Goal: Information Seeking & Learning: Learn about a topic

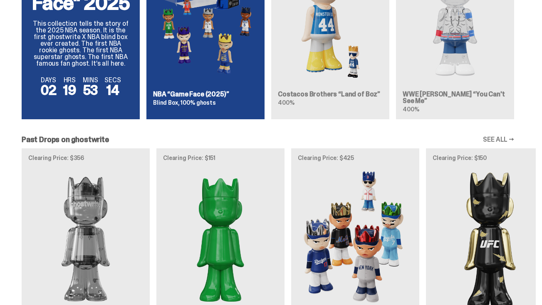
scroll to position [684, 0]
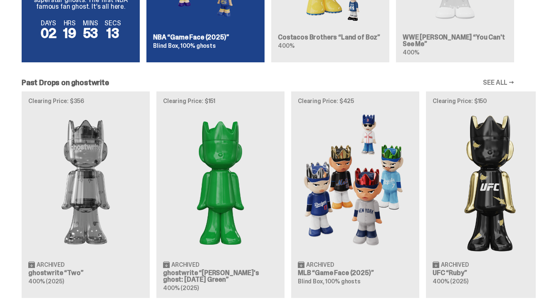
click at [106, 171] on div "Clearing Price: $356 Archived ghostwrite “Two” 400% (2025) Clearing Price: $151…" at bounding box center [268, 195] width 536 height 206
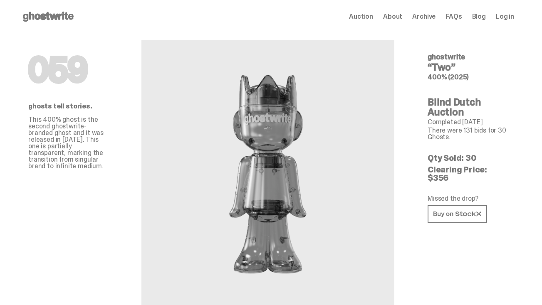
click at [51, 18] on use at bounding box center [48, 17] width 51 height 10
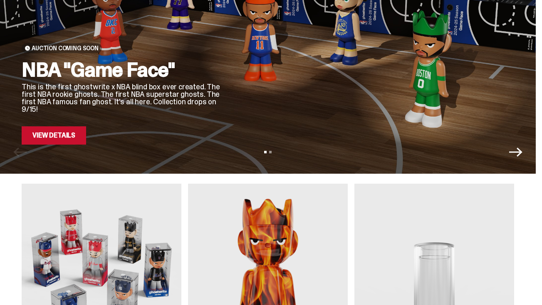
scroll to position [131, 0]
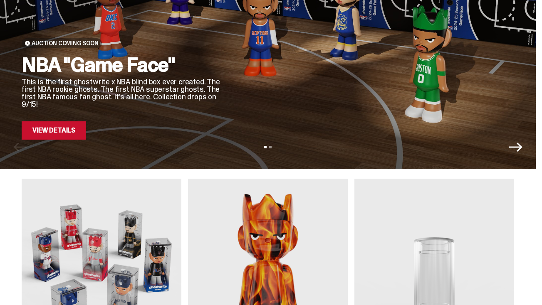
click at [67, 133] on link "View Details" at bounding box center [54, 131] width 64 height 18
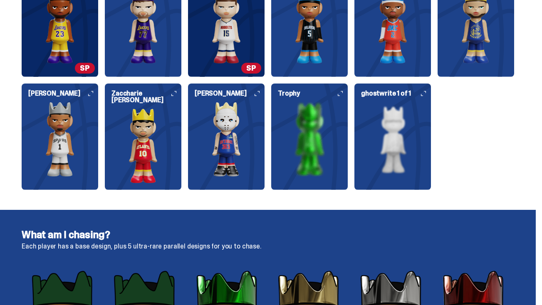
scroll to position [1131, 0]
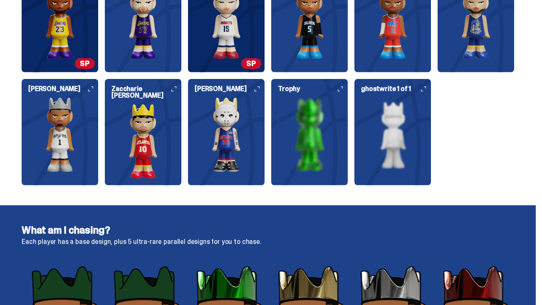
click at [148, 130] on img at bounding box center [143, 141] width 77 height 75
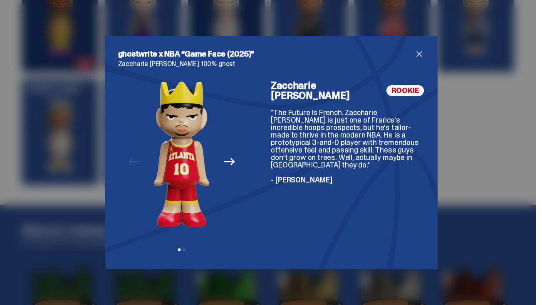
click at [417, 54] on span "close" at bounding box center [419, 54] width 10 height 10
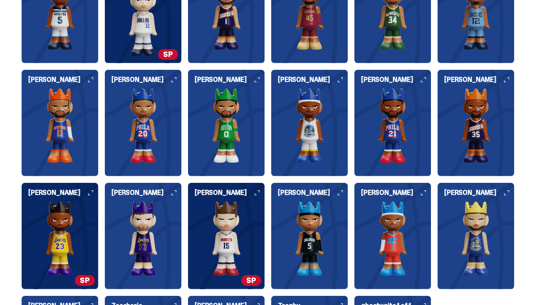
scroll to position [884, 0]
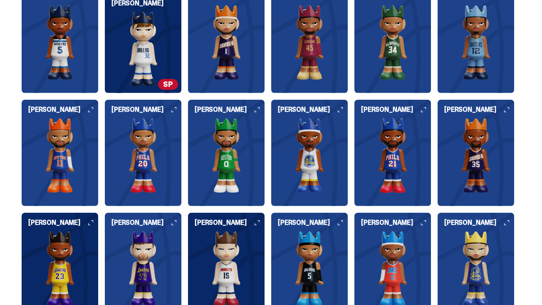
click at [397, 136] on img at bounding box center [393, 155] width 77 height 75
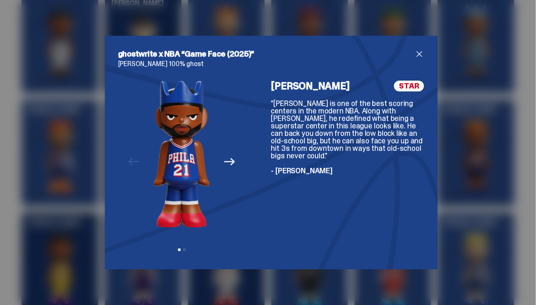
click at [417, 52] on span "close" at bounding box center [419, 54] width 10 height 10
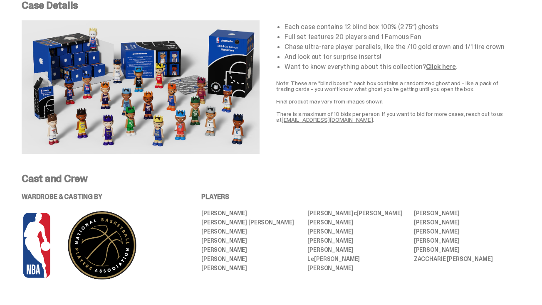
scroll to position [0, 0]
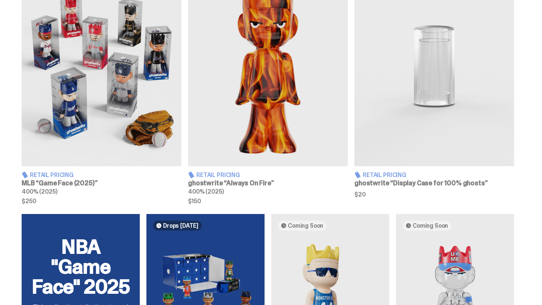
scroll to position [352, 0]
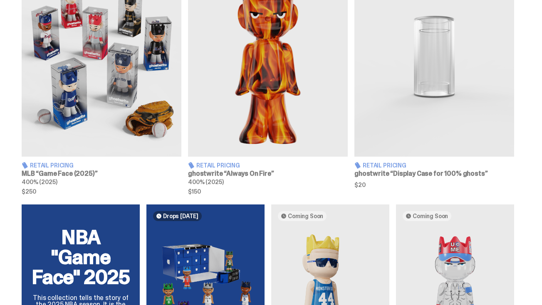
click at [256, 112] on img at bounding box center [268, 57] width 160 height 200
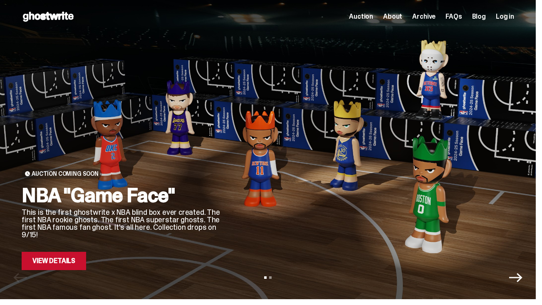
click at [366, 13] on span "Auction" at bounding box center [361, 16] width 24 height 7
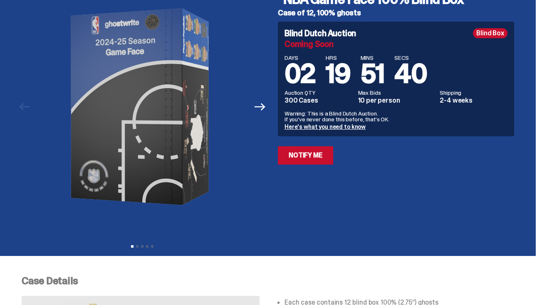
scroll to position [87, 0]
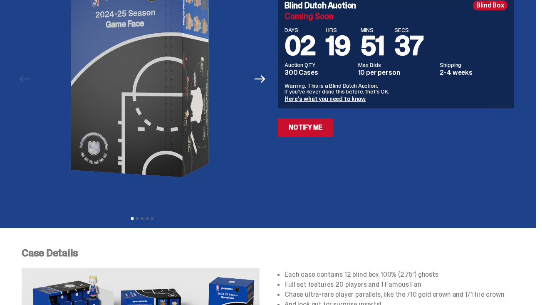
click at [316, 100] on link "Here's what you need to know" at bounding box center [325, 98] width 81 height 7
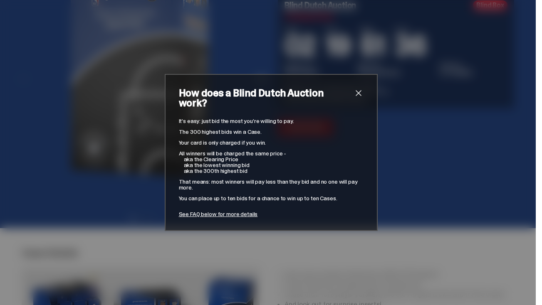
click at [358, 97] on span "close" at bounding box center [359, 93] width 10 height 10
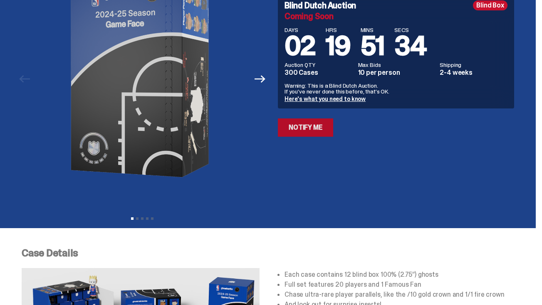
click at [314, 127] on link "Notify Me" at bounding box center [305, 128] width 55 height 18
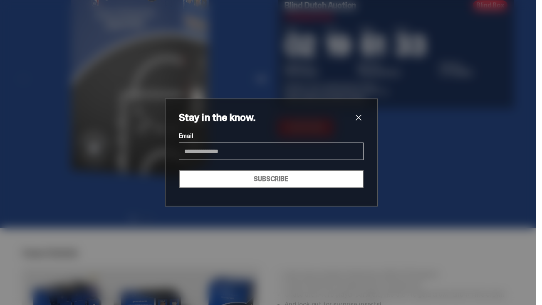
click at [358, 117] on span "close" at bounding box center [359, 118] width 10 height 10
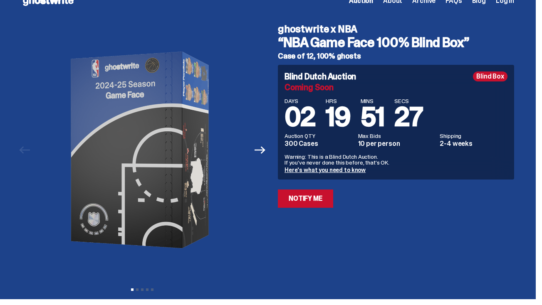
scroll to position [0, 0]
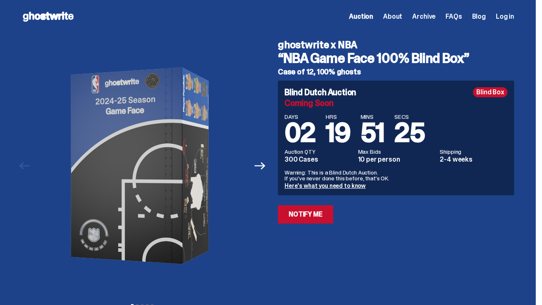
click at [272, 170] on div "ghostwrite x NBA “NBA Game Face 100% Blind Box” Case of 12, 100% ghosts Blind D…" at bounding box center [391, 165] width 246 height 265
click at [264, 167] on icon "Next" at bounding box center [260, 166] width 11 height 11
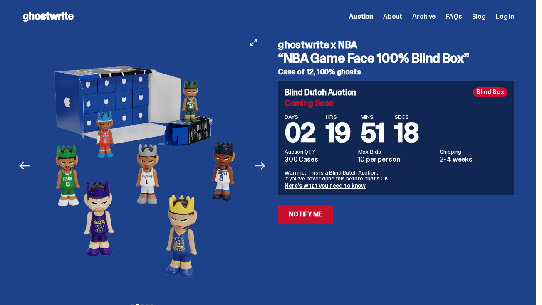
click at [264, 167] on icon "Next" at bounding box center [260, 166] width 11 height 11
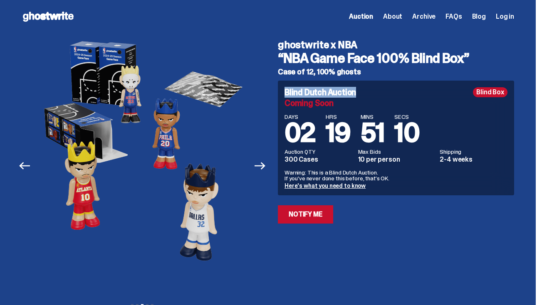
drag, startPoint x: 288, startPoint y: 91, endPoint x: 361, endPoint y: 92, distance: 73.7
click at [361, 92] on div "Blind Dutch Auction Blind Box" at bounding box center [396, 92] width 223 height 10
click at [262, 166] on icon "Next" at bounding box center [260, 166] width 11 height 11
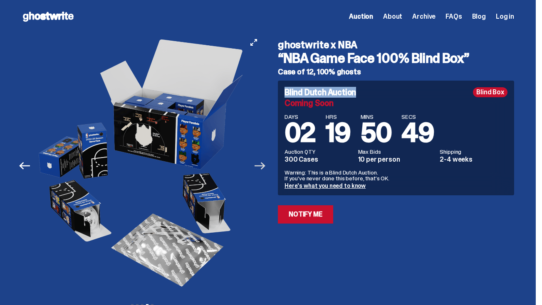
click at [262, 166] on icon "Next" at bounding box center [260, 166] width 11 height 11
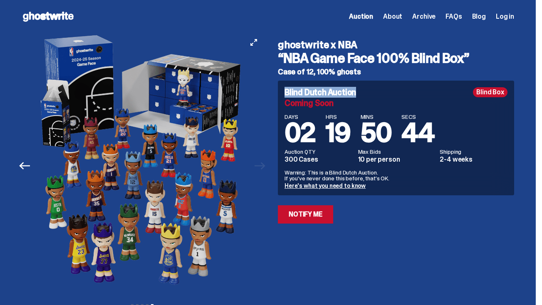
click at [262, 166] on div at bounding box center [142, 165] width 241 height 265
click at [367, 16] on span "Auction" at bounding box center [361, 16] width 24 height 7
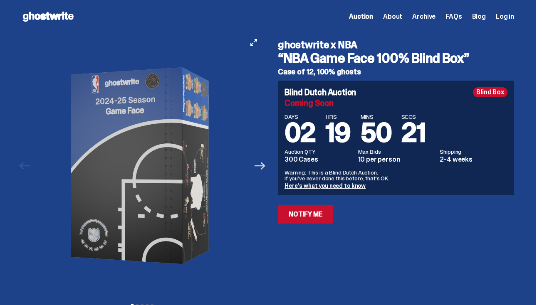
click at [262, 166] on icon "Next" at bounding box center [260, 165] width 11 height 7
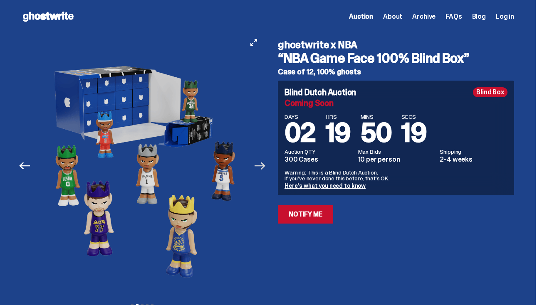
click at [262, 166] on icon "Next" at bounding box center [260, 165] width 11 height 7
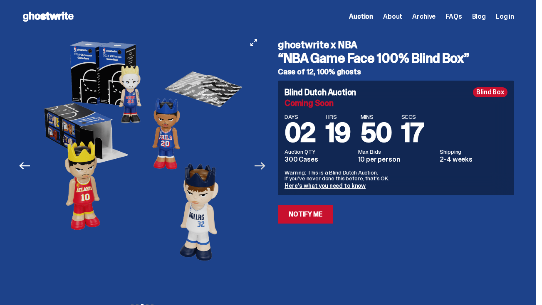
click at [262, 166] on icon "Next" at bounding box center [260, 165] width 11 height 7
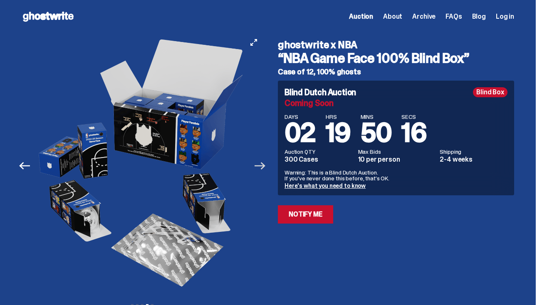
click at [262, 166] on icon "Next" at bounding box center [260, 165] width 11 height 7
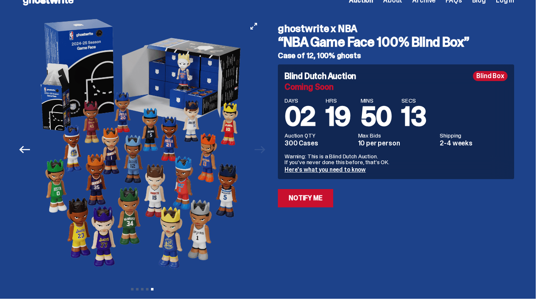
scroll to position [5, 0]
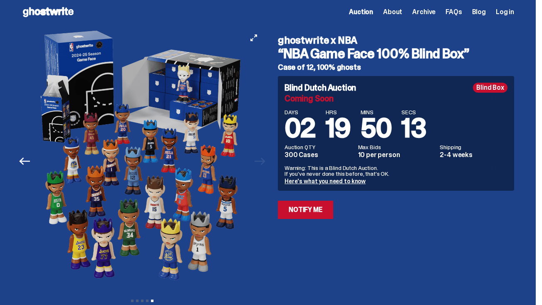
click at [262, 166] on div at bounding box center [142, 161] width 241 height 265
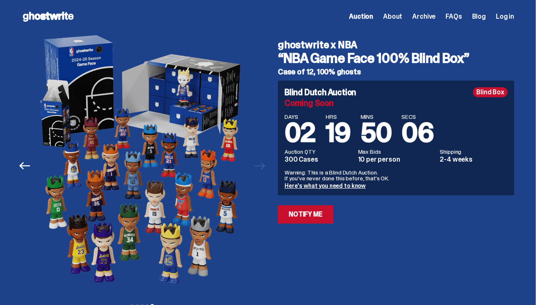
click at [348, 187] on link "Here's what you need to know" at bounding box center [325, 185] width 81 height 7
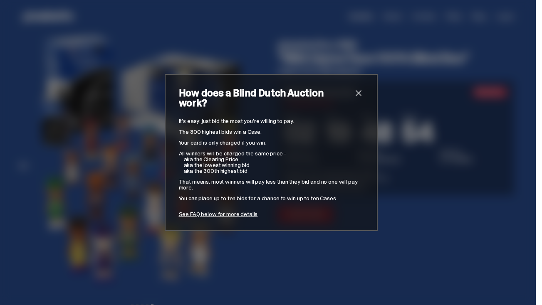
click at [359, 97] on span "close" at bounding box center [359, 93] width 10 height 10
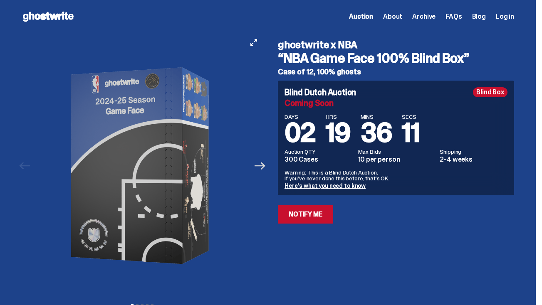
click at [265, 167] on icon "Next" at bounding box center [260, 165] width 11 height 7
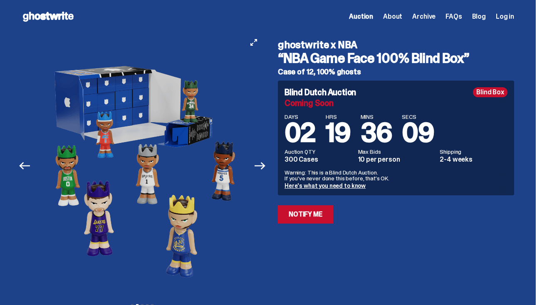
click at [141, 181] on img at bounding box center [142, 165] width 212 height 265
click at [261, 170] on icon "Next" at bounding box center [260, 166] width 11 height 11
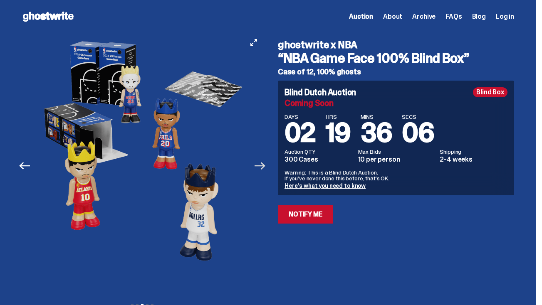
click at [261, 170] on icon "Next" at bounding box center [260, 166] width 11 height 11
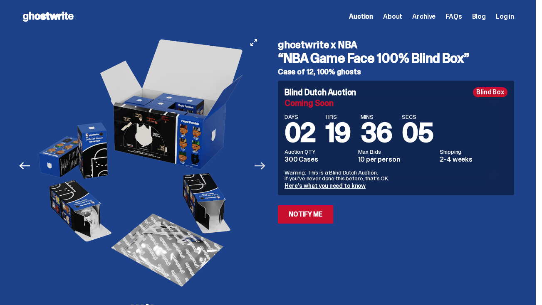
click at [261, 170] on icon "Next" at bounding box center [260, 166] width 11 height 11
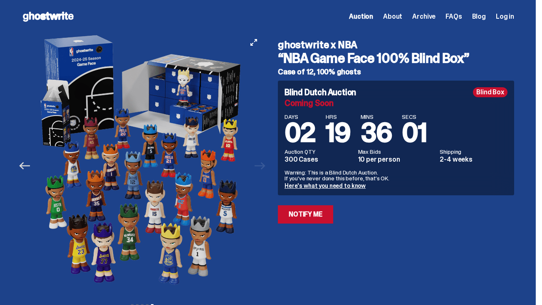
click at [29, 170] on icon "Previous" at bounding box center [24, 166] width 11 height 11
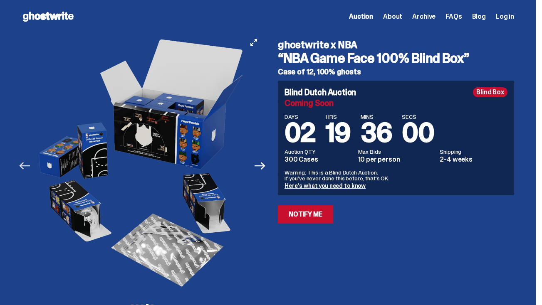
click at [28, 170] on icon "Previous" at bounding box center [24, 166] width 11 height 11
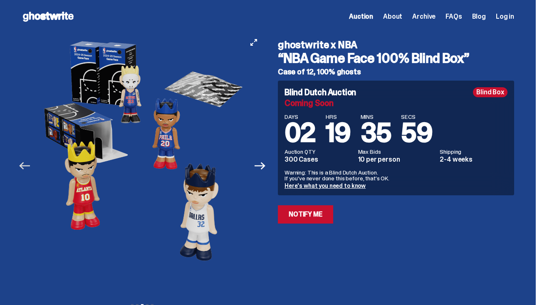
click at [28, 170] on icon "Previous" at bounding box center [24, 166] width 11 height 11
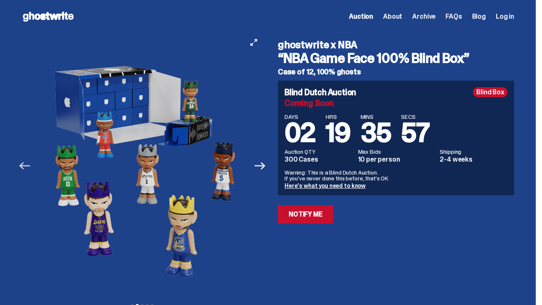
click at [28, 170] on icon "Previous" at bounding box center [24, 166] width 11 height 11
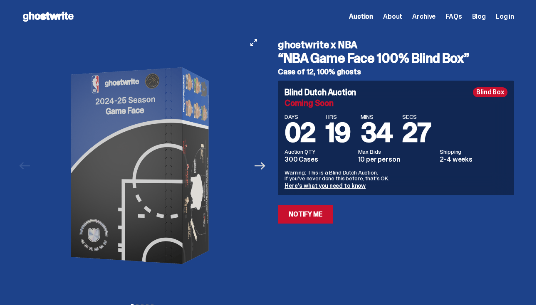
click at [264, 165] on icon "Next" at bounding box center [260, 166] width 11 height 11
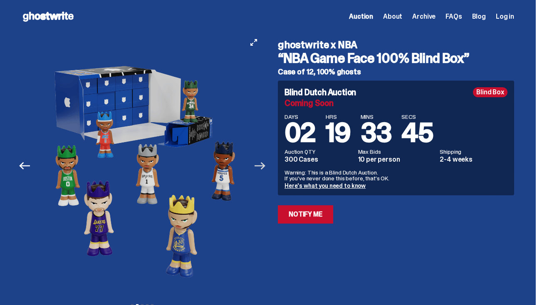
click at [259, 164] on icon "Next" at bounding box center [260, 166] width 11 height 11
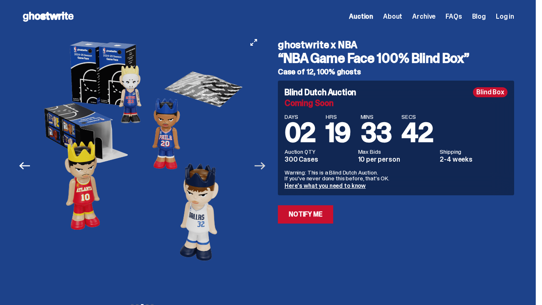
click at [259, 164] on icon "Next" at bounding box center [260, 166] width 11 height 11
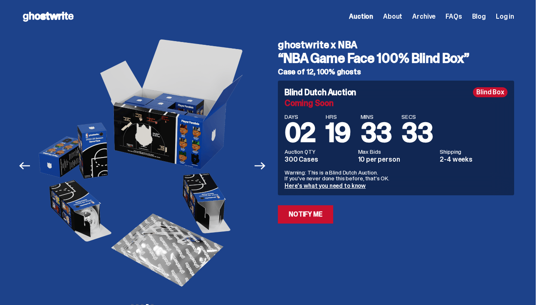
click at [332, 186] on link "Here's what you need to know" at bounding box center [325, 185] width 81 height 7
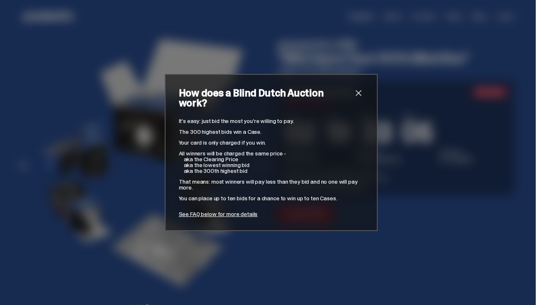
click at [359, 98] on span "close" at bounding box center [359, 93] width 10 height 10
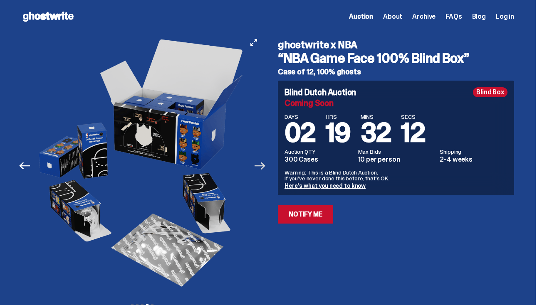
click at [265, 169] on icon "Next" at bounding box center [260, 166] width 11 height 11
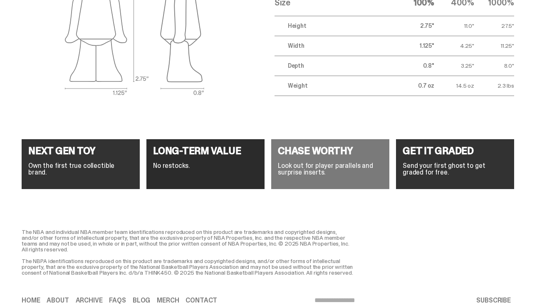
scroll to position [3029, 0]
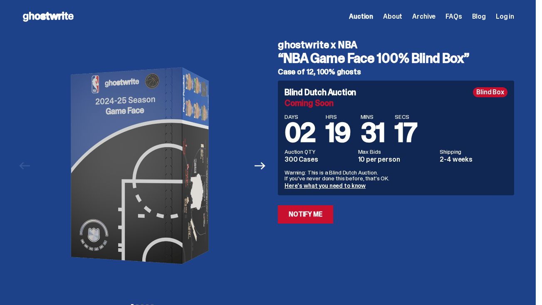
click at [48, 15] on use at bounding box center [48, 17] width 51 height 10
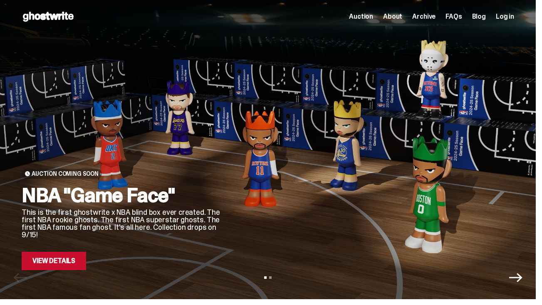
click at [402, 19] on span "About" at bounding box center [392, 16] width 19 height 7
